Goal: Transaction & Acquisition: Purchase product/service

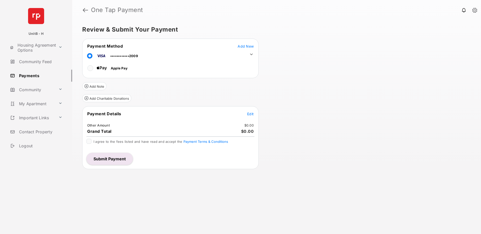
click at [249, 114] on span "Edit" at bounding box center [250, 114] width 7 height 4
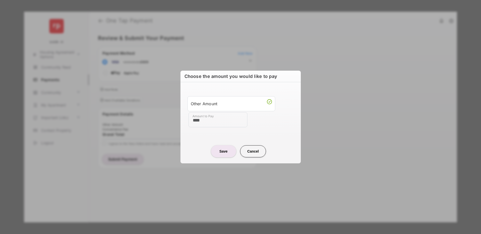
type input "****"
click at [226, 153] on button "Save" at bounding box center [223, 151] width 25 height 12
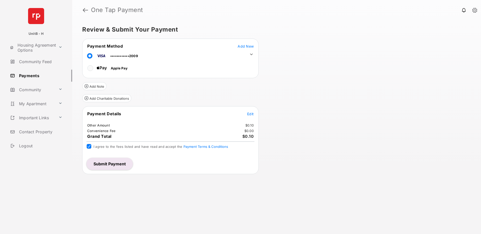
click at [106, 162] on button "Submit Payment" at bounding box center [110, 164] width 46 height 12
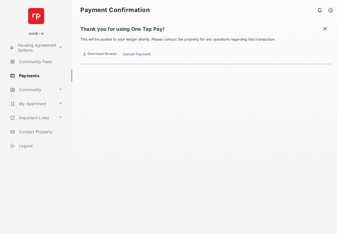
click at [138, 53] on link "Cancel Payment" at bounding box center [137, 54] width 28 height 7
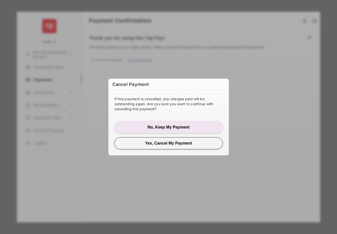
click at [178, 143] on button "Yes, Cancel My Payment" at bounding box center [168, 143] width 108 height 12
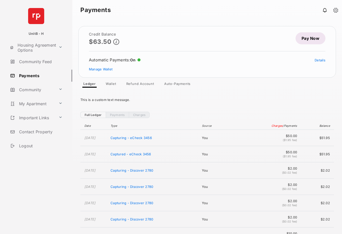
click at [94, 115] on link "Full Ledger" at bounding box center [92, 115] width 25 height 6
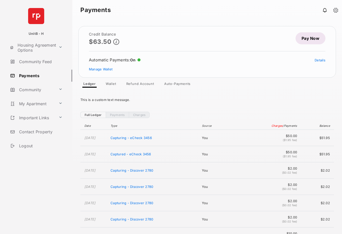
click at [94, 115] on link "Full Ledger" at bounding box center [92, 115] width 25 height 6
click at [113, 116] on link "Payments" at bounding box center [117, 115] width 23 height 6
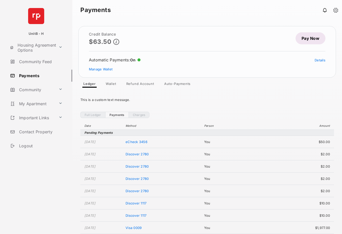
click at [95, 117] on link "Full Ledger" at bounding box center [92, 115] width 25 height 6
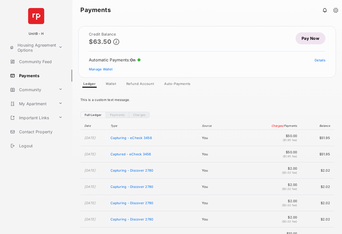
click at [108, 117] on link "Payments" at bounding box center [117, 115] width 23 height 6
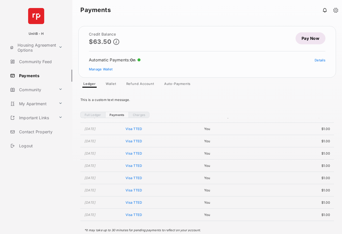
scroll to position [873, 0]
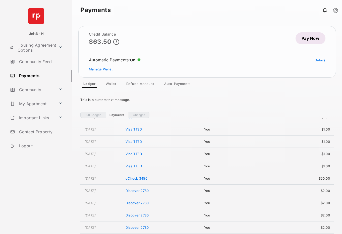
click at [306, 39] on link "Pay Now" at bounding box center [310, 38] width 30 height 12
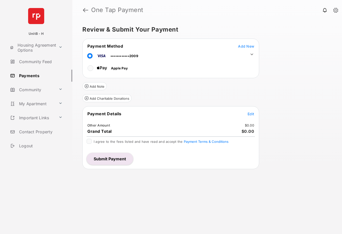
click at [251, 112] on span "Edit" at bounding box center [250, 114] width 7 height 4
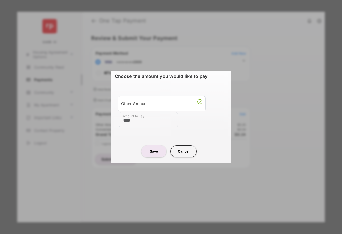
type input "****"
click at [199, 119] on div "Amount to Pay ****" at bounding box center [172, 119] width 106 height 15
click at [156, 149] on button "Save" at bounding box center [153, 151] width 25 height 12
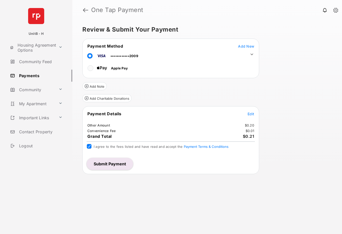
click at [99, 164] on button "Submit Payment" at bounding box center [110, 164] width 46 height 12
